Goal: Information Seeking & Learning: Learn about a topic

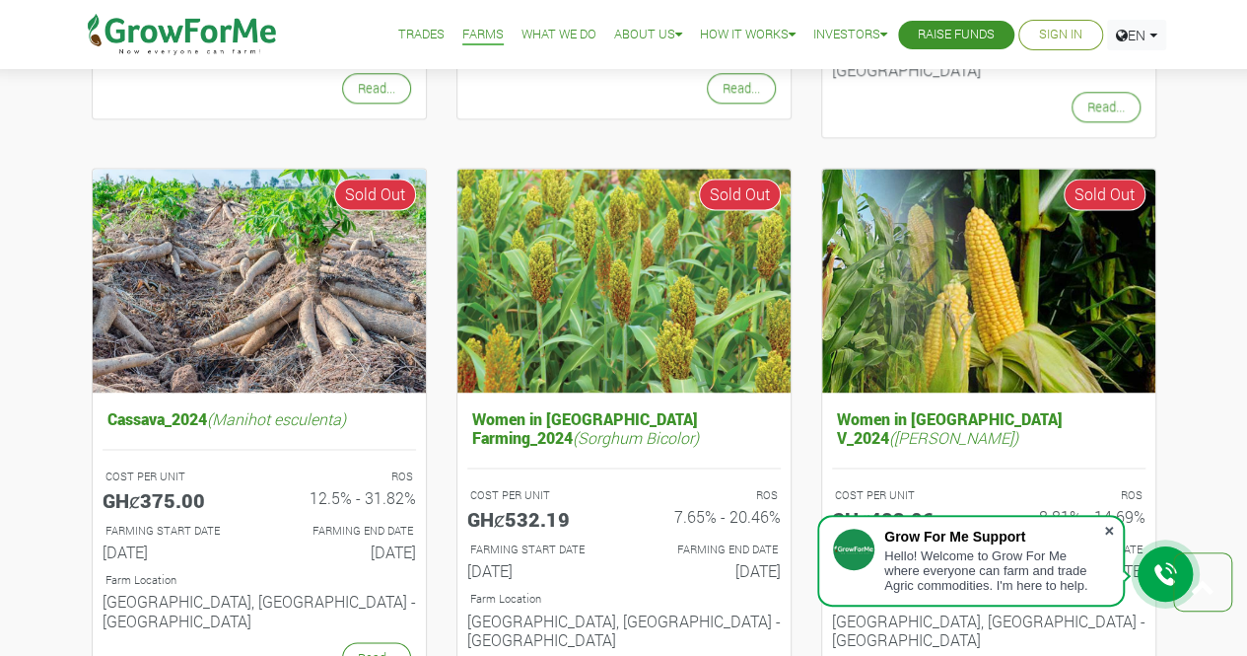
click at [1112, 530] on span at bounding box center [1109, 530] width 20 height 20
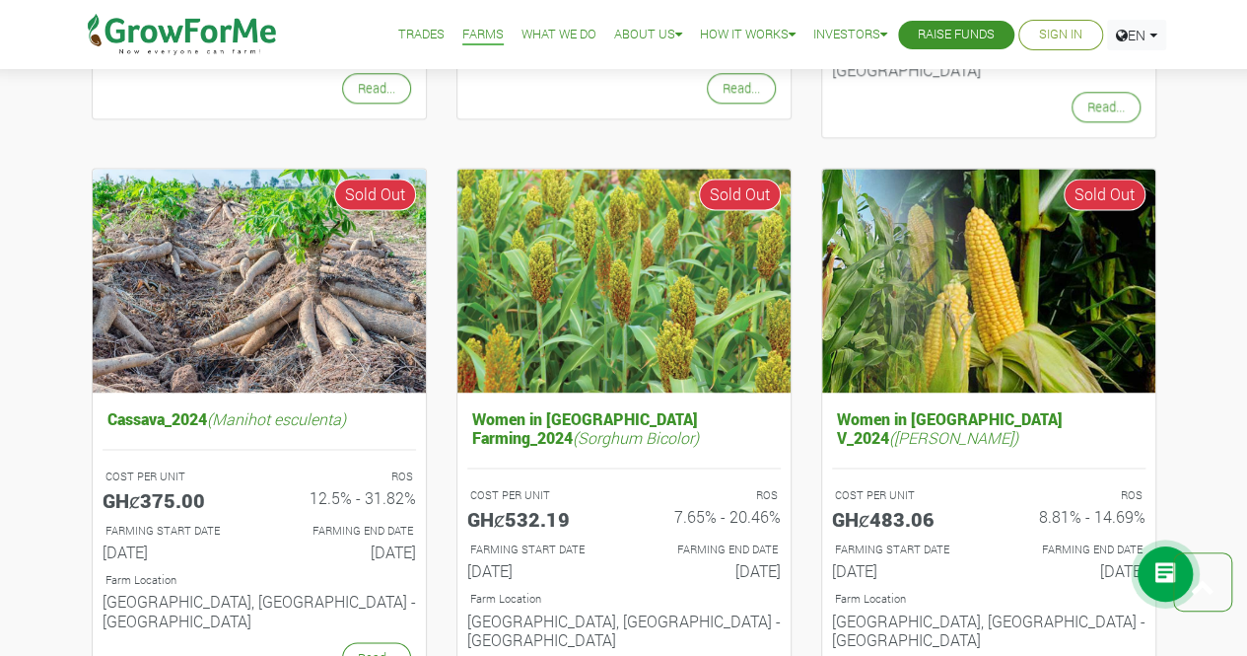
scroll to position [1826, 0]
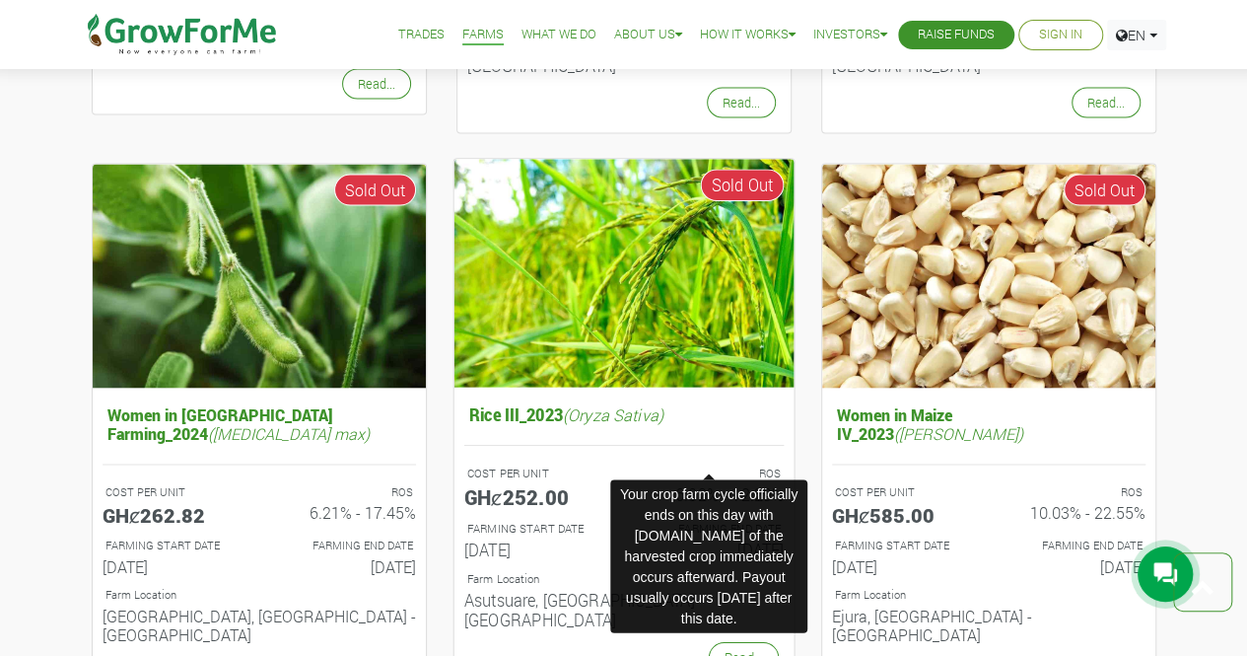
click at [679, 519] on p "FARMING END DATE" at bounding box center [711, 527] width 139 height 17
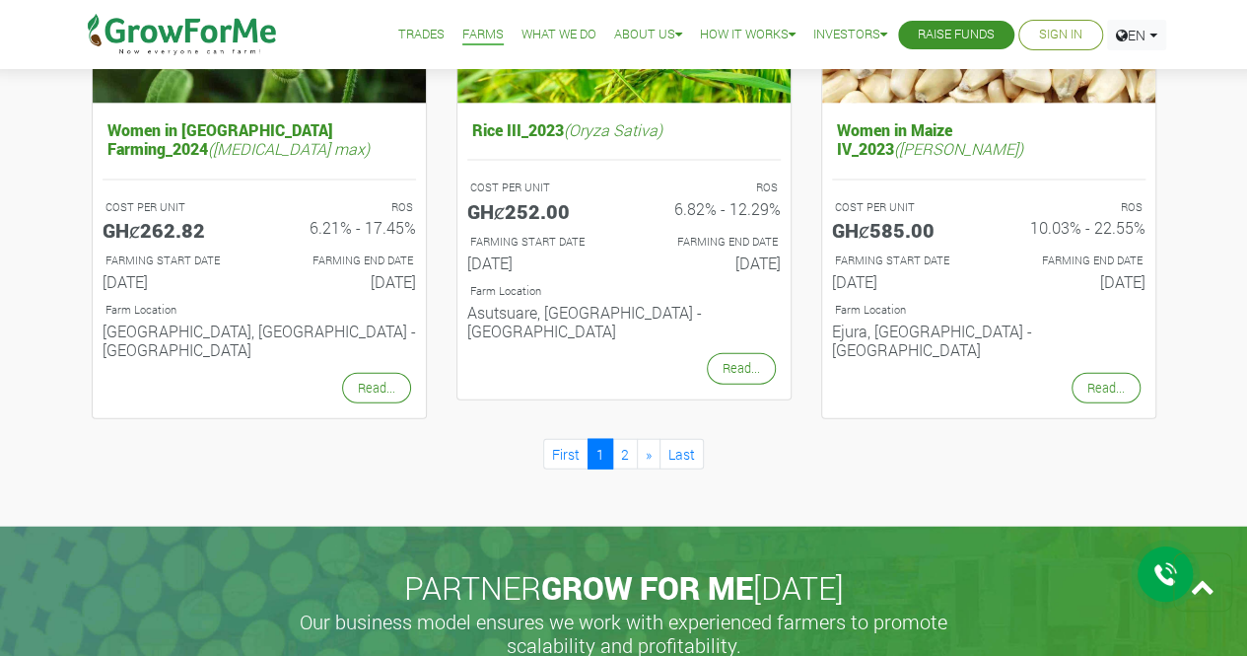
scroll to position [2106, 0]
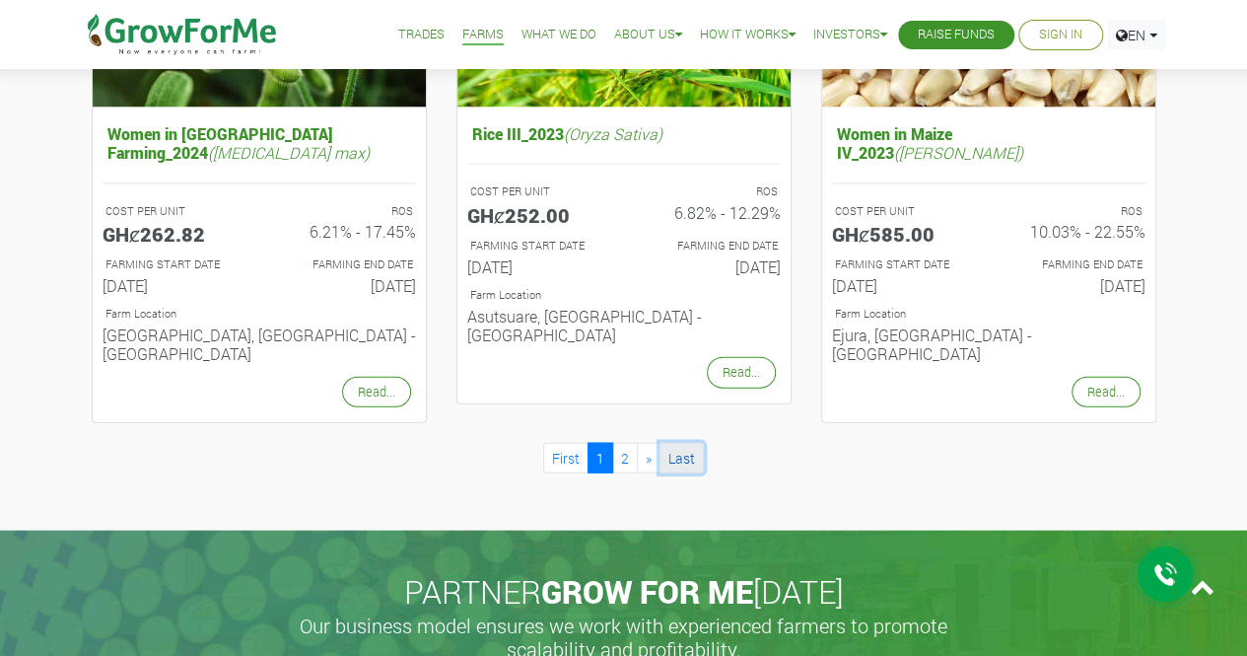
click at [666, 443] on link "Last" at bounding box center [681, 458] width 44 height 31
